Goal: Information Seeking & Learning: Learn about a topic

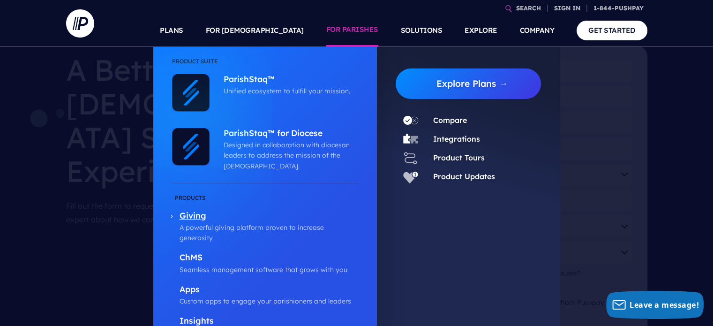
scroll to position [94, 0]
click at [203, 213] on p "Giving" at bounding box center [269, 217] width 179 height 12
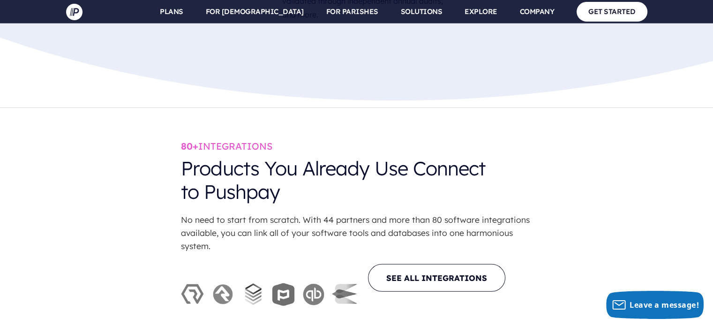
scroll to position [2673, 0]
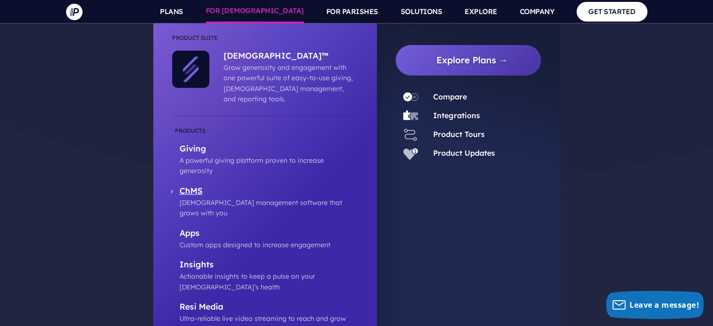
click at [209, 197] on p "[DEMOGRAPHIC_DATA] management software that grows with you" at bounding box center [269, 207] width 179 height 21
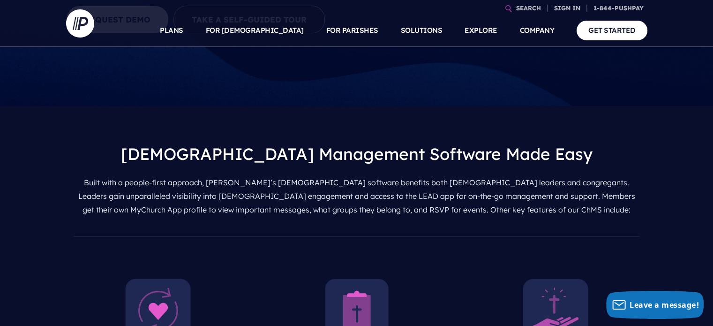
scroll to position [422, 0]
